Goal: Information Seeking & Learning: Learn about a topic

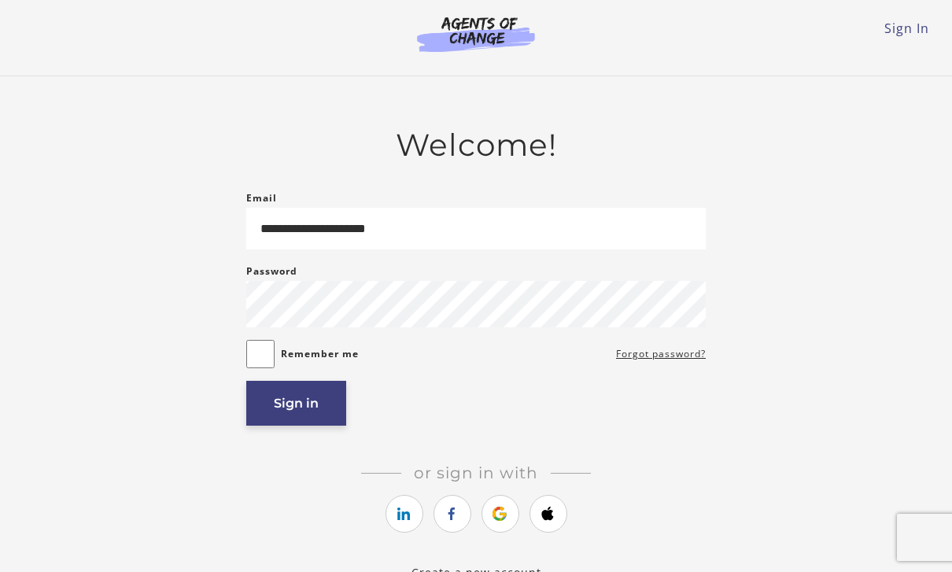
click at [306, 409] on button "Sign in" at bounding box center [296, 403] width 100 height 45
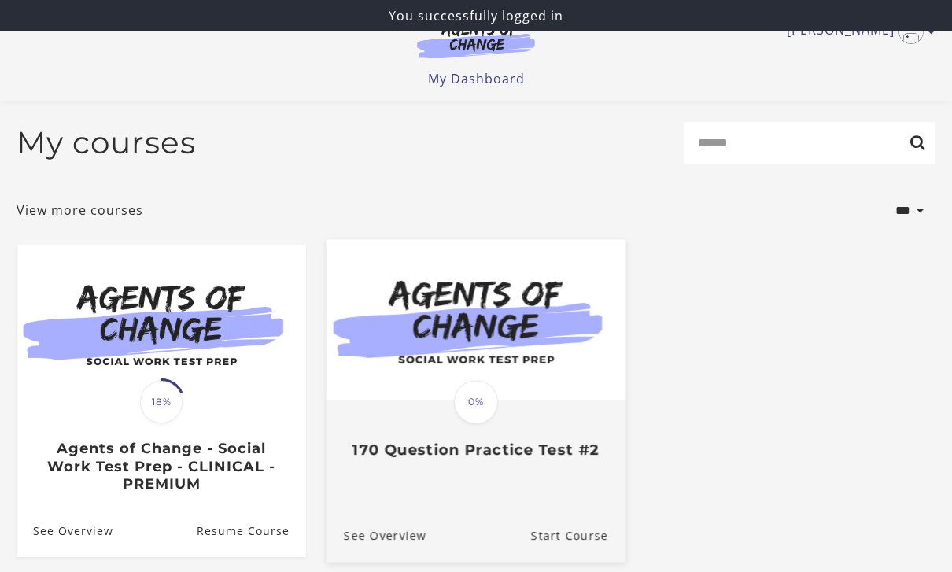
scroll to position [48, 0]
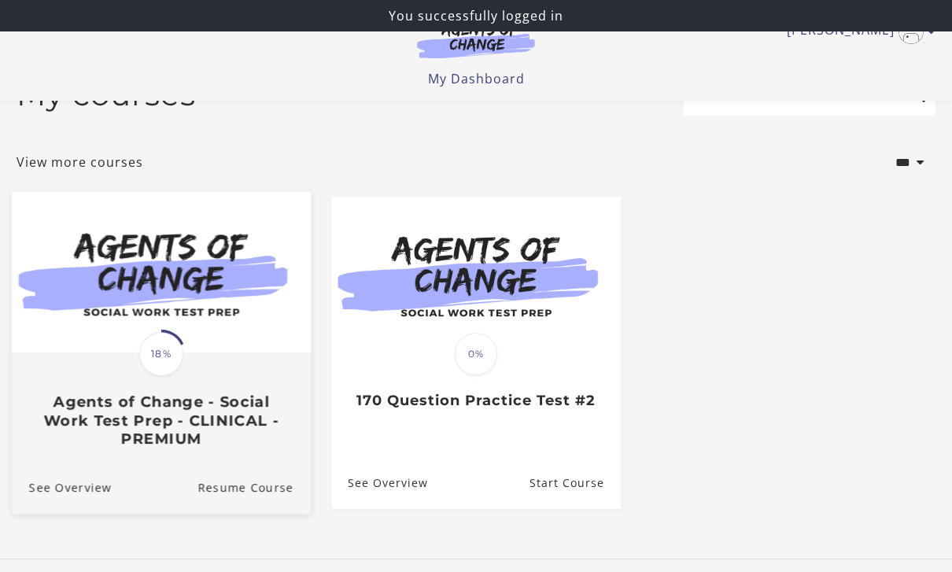
click at [166, 343] on span "18%" at bounding box center [161, 354] width 44 height 44
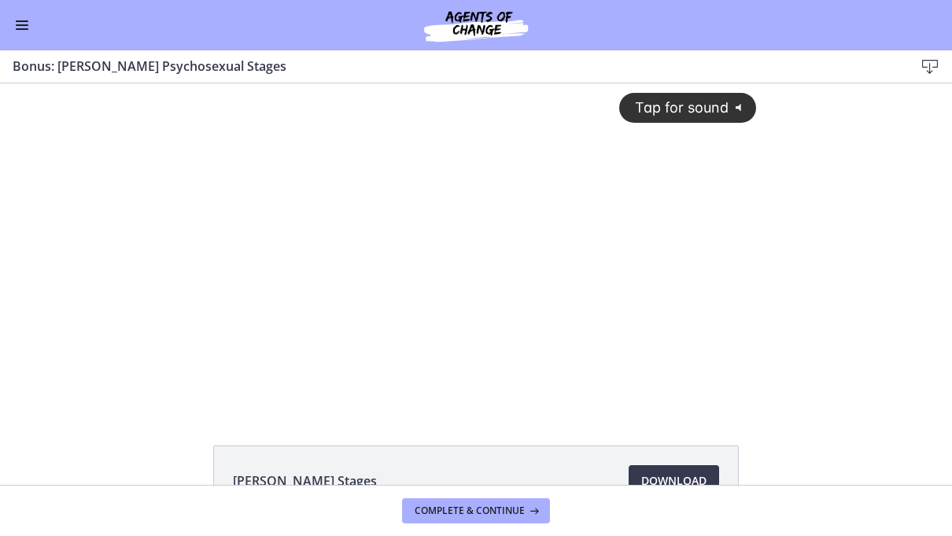
click at [729, 116] on icon "@keyframes VOLUME_SMALL_WAVE_FLASH { 0% { opacity: 0; } 33% { opacity: 1; } 66%…" at bounding box center [742, 107] width 26 height 26
click at [186, 83] on button "Show controls: cf617uqlqfeo7ijuai3g.mp4" at bounding box center [186, 83] width 1 height 1
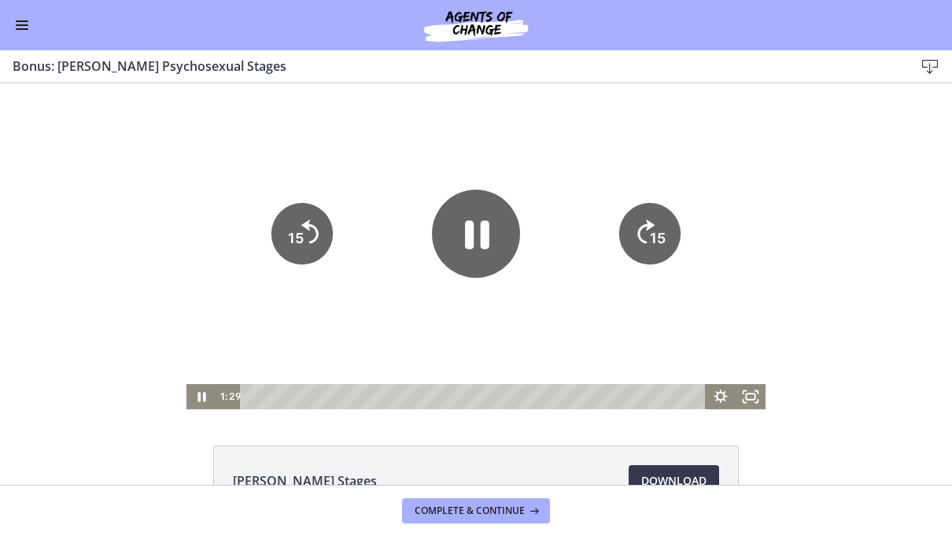
click at [452, 238] on icon "Pause" at bounding box center [476, 234] width 88 height 88
